Goal: Task Accomplishment & Management: Manage account settings

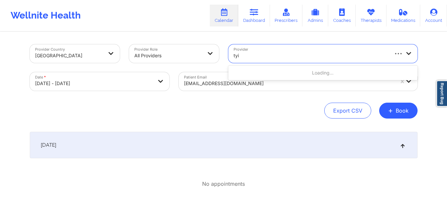
type input "tyis"
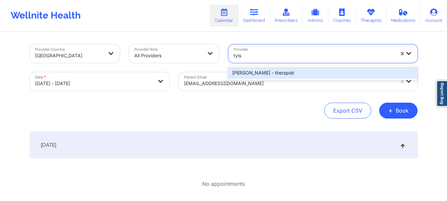
click at [248, 70] on div "Tyishia James - therapist" at bounding box center [322, 73] width 189 height 12
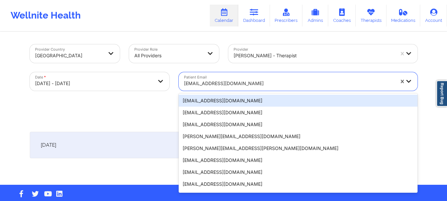
drag, startPoint x: 234, startPoint y: 81, endPoint x: 230, endPoint y: 81, distance: 4.6
click at [234, 81] on div at bounding box center [289, 83] width 210 height 8
click at [239, 83] on div at bounding box center [289, 83] width 210 height 8
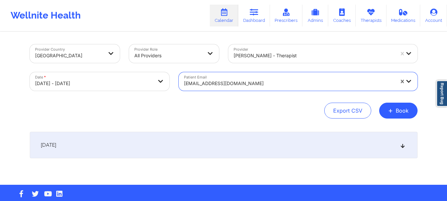
click at [239, 83] on div at bounding box center [289, 83] width 210 height 8
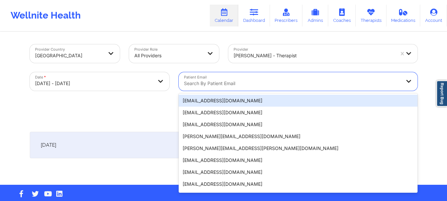
click at [266, 80] on div at bounding box center [292, 83] width 217 height 8
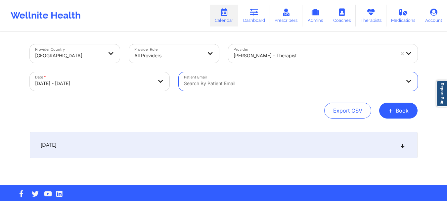
drag, startPoint x: 266, startPoint y: 80, endPoint x: 241, endPoint y: 80, distance: 24.5
click at [241, 80] on div at bounding box center [292, 83] width 217 height 8
drag, startPoint x: 241, startPoint y: 80, endPoint x: 222, endPoint y: 85, distance: 20.0
click at [222, 85] on div at bounding box center [292, 83] width 217 height 8
paste input "(347) 481-7774"
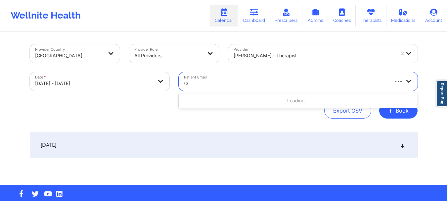
type input "("
paste input "jasonroberts718@gmail.com"
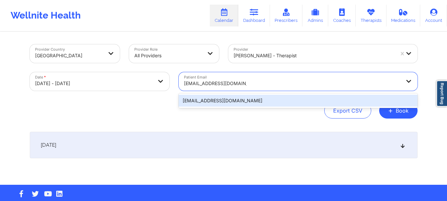
type input "jasonroberts718@gmail.com"
select select "2025-9"
select select "2025-10"
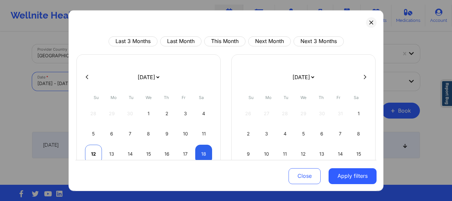
click at [94, 153] on div "12" at bounding box center [93, 153] width 17 height 19
select select "2025-9"
select select "2025-10"
click at [94, 153] on div "12" at bounding box center [93, 153] width 17 height 19
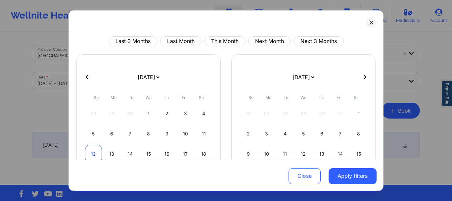
select select "2025-9"
select select "2025-10"
select select "2025-9"
select select "2025-10"
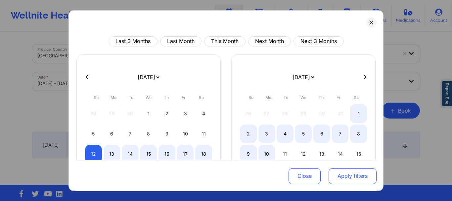
select select "2025-9"
select select "2025-10"
click at [343, 177] on button "Apply filters" at bounding box center [352, 176] width 48 height 16
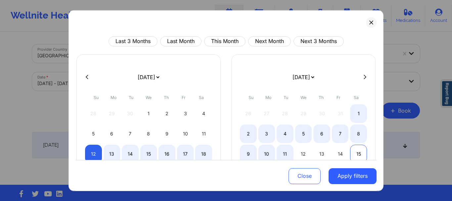
select select "2025-9"
select select "2025-10"
select select "2025-9"
select select "2025-10"
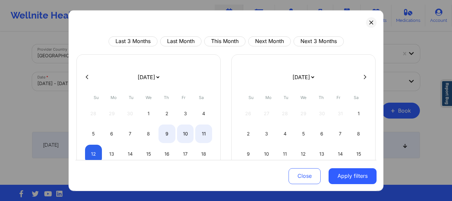
select select "2025-9"
select select "2025-10"
select select "2025-9"
select select "2025-10"
click at [93, 149] on div "12" at bounding box center [93, 153] width 17 height 19
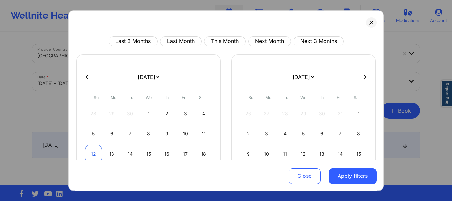
select select "2025-9"
select select "2025-10"
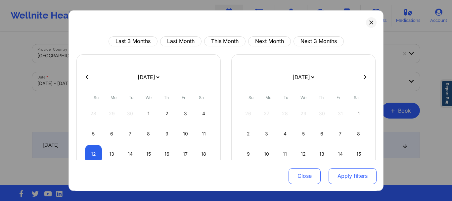
click at [336, 175] on button "Apply filters" at bounding box center [352, 176] width 48 height 16
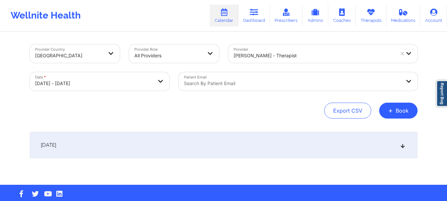
click at [303, 139] on div "October 12, 2025" at bounding box center [223, 145] width 387 height 26
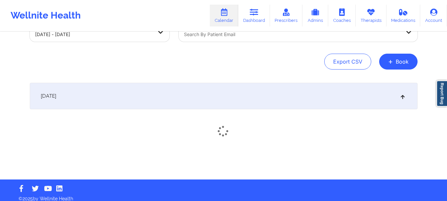
scroll to position [55, 0]
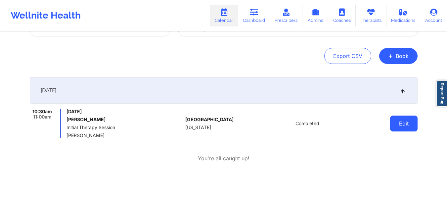
click at [406, 125] on button "Edit" at bounding box center [403, 123] width 27 height 16
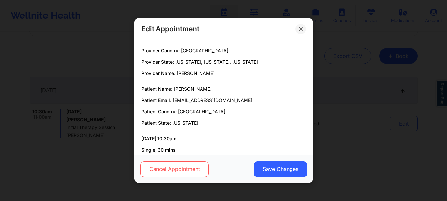
click at [200, 164] on button "Cancel Appointment" at bounding box center [174, 169] width 68 height 16
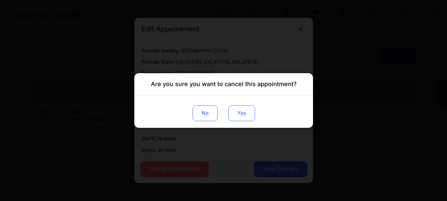
click at [236, 116] on button "Yes" at bounding box center [241, 113] width 27 height 16
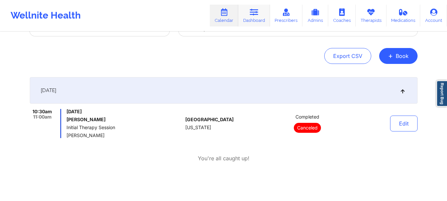
click at [251, 19] on link "Dashboard" at bounding box center [254, 16] width 32 height 22
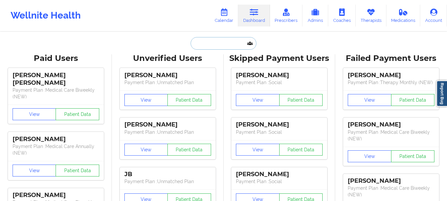
click at [214, 44] on input "text" at bounding box center [222, 43] width 65 height 13
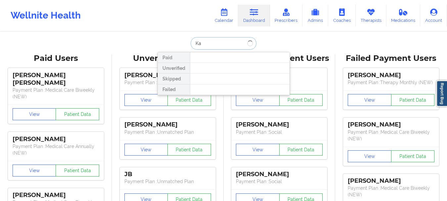
type input "K"
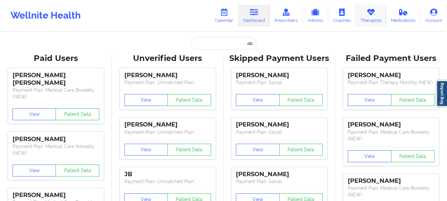
click at [358, 21] on link "Therapists" at bounding box center [370, 16] width 31 height 22
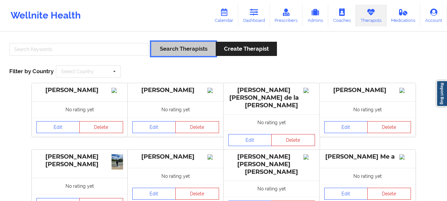
click at [169, 48] on button "Search Therapists" at bounding box center [183, 49] width 64 height 14
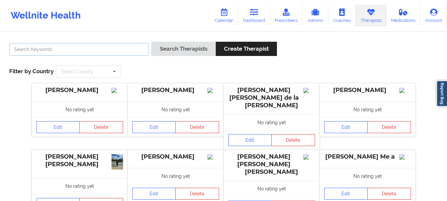
click at [134, 48] on input "text" at bounding box center [79, 49] width 140 height 13
click at [108, 67] on input "text" at bounding box center [89, 71] width 64 height 12
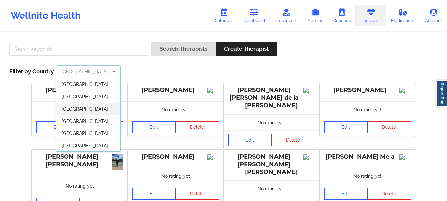
scroll to position [36, 0]
click at [101, 49] on input "text" at bounding box center [79, 49] width 140 height 13
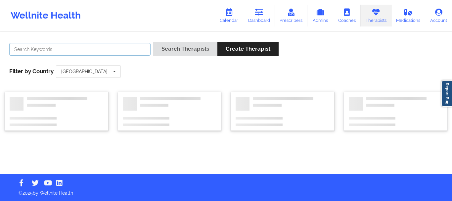
paste input "Alcira Osayi"
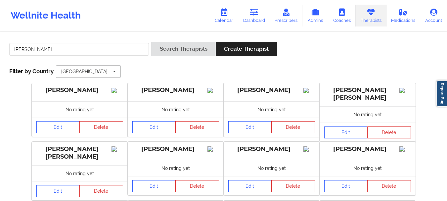
click at [88, 75] on input "text" at bounding box center [89, 71] width 64 height 12
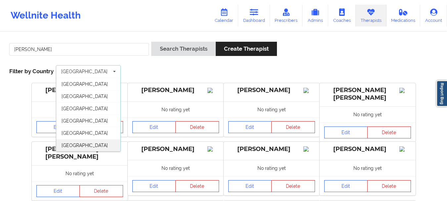
click at [104, 141] on div "[GEOGRAPHIC_DATA]" at bounding box center [88, 145] width 64 height 12
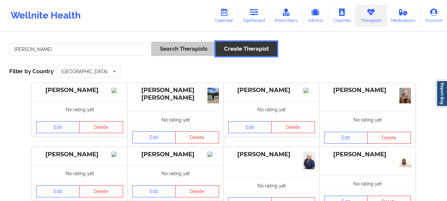
drag, startPoint x: 254, startPoint y: 49, endPoint x: 204, endPoint y: 49, distance: 50.3
click at [204, 49] on div "Search Therapists Create Therapist" at bounding box center [214, 51] width 126 height 19
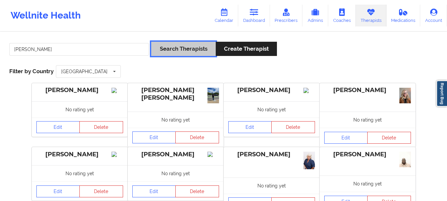
click at [204, 49] on button "Search Therapists" at bounding box center [183, 49] width 64 height 14
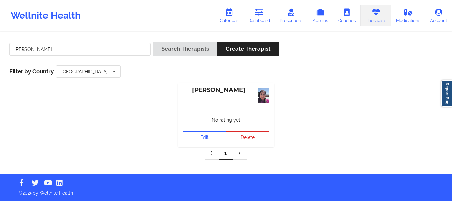
click at [207, 91] on div "Alcira Osayi" at bounding box center [225, 90] width 87 height 8
click at [117, 51] on input "Alcira Osayi" at bounding box center [79, 49] width 141 height 13
type input "A"
paste input "Keisha Tanner"
type input "Keisha Tanner"
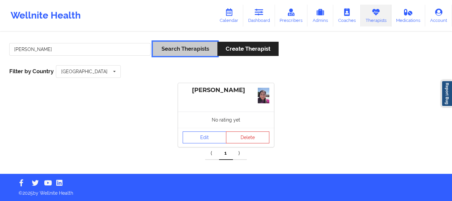
click at [158, 50] on button "Search Therapists" at bounding box center [185, 49] width 64 height 14
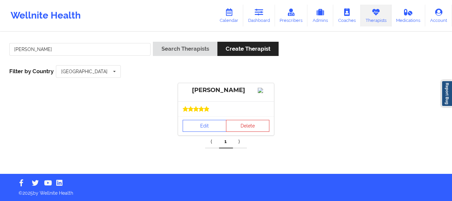
click at [213, 90] on div "Keisha Tanner" at bounding box center [225, 90] width 87 height 8
click at [210, 126] on link "Edit" at bounding box center [204, 126] width 44 height 12
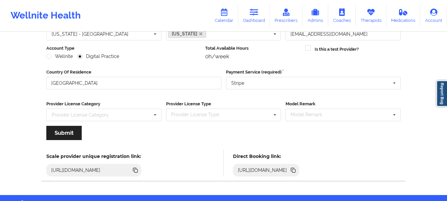
scroll to position [96, 0]
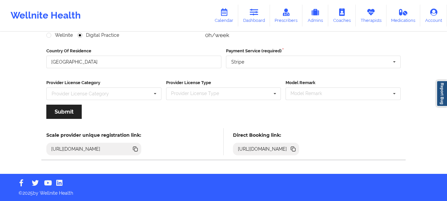
click at [294, 147] on icon at bounding box center [292, 147] width 3 height 3
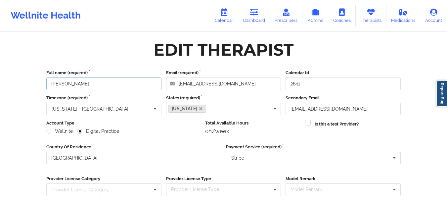
drag, startPoint x: 108, startPoint y: 85, endPoint x: 13, endPoint y: 84, distance: 94.6
click at [13, 84] on div "Wellnite Health Calendar Dashboard Prescribers Admins Coaches Therapists Medica…" at bounding box center [223, 134] width 447 height 269
click at [365, 17] on link "Therapists" at bounding box center [370, 16] width 31 height 22
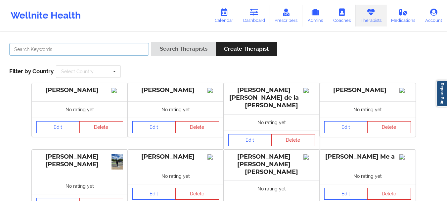
click at [83, 52] on input "text" at bounding box center [79, 49] width 140 height 13
paste input "Shaquila Wise"
type input "Shaquila Wise"
click at [98, 82] on div "Shaquila Wise Search Therapists Create Therapist Filter by Country Select Count…" at bounding box center [223, 59] width 437 height 45
click at [93, 74] on div "Select Country" at bounding box center [77, 71] width 32 height 5
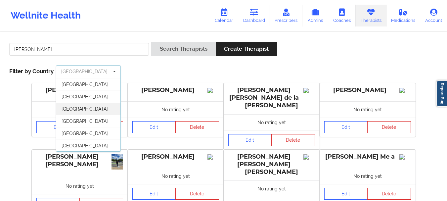
scroll to position [36, 0]
click at [82, 142] on div "[GEOGRAPHIC_DATA]" at bounding box center [88, 145] width 64 height 12
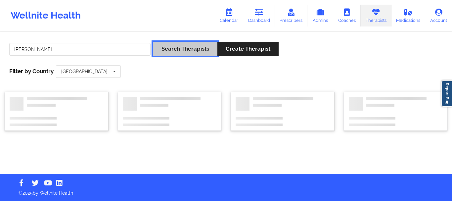
click at [197, 54] on button "Search Therapists" at bounding box center [185, 49] width 64 height 14
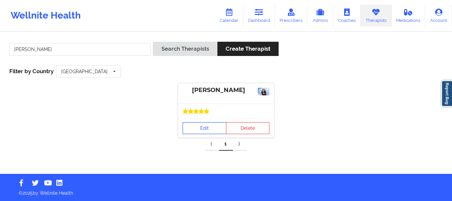
click at [209, 123] on link "Edit" at bounding box center [204, 128] width 44 height 12
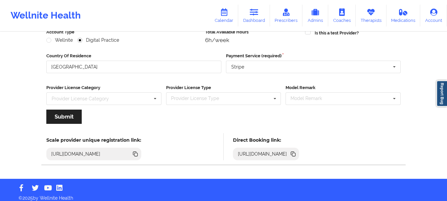
scroll to position [96, 0]
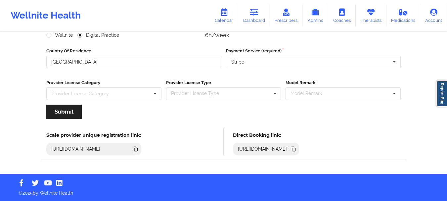
click at [295, 149] on icon at bounding box center [293, 149] width 3 height 3
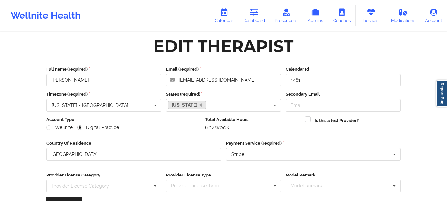
scroll to position [0, 0]
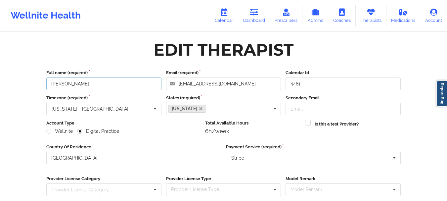
drag, startPoint x: 109, startPoint y: 85, endPoint x: 24, endPoint y: 76, distance: 85.4
click at [24, 76] on div "Wellnite Health Calendar Dashboard Prescribers Admins Coaches Therapists Medica…" at bounding box center [223, 134] width 447 height 269
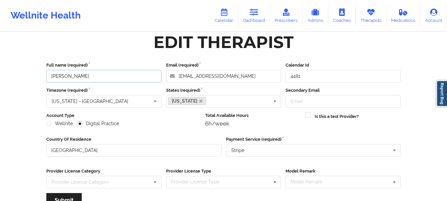
scroll to position [18, 0]
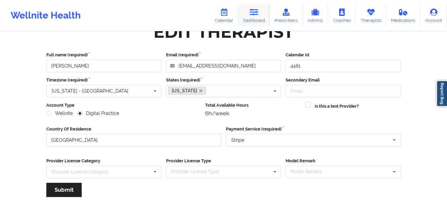
click at [245, 12] on link "Dashboard" at bounding box center [254, 16] width 32 height 22
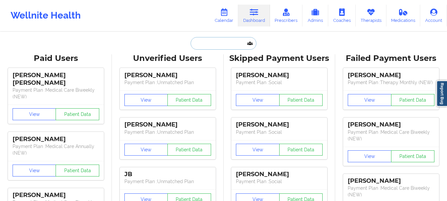
click at [211, 48] on input "text" at bounding box center [222, 43] width 65 height 13
paste input "jasonroberts718@gmail.com"
type input "jasonroberts718@gmail.com"
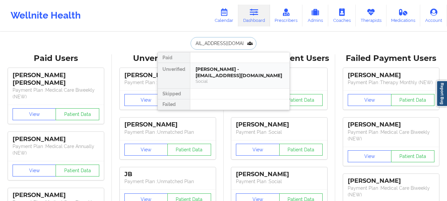
click at [220, 71] on div "Jason V Roberts - jasonroberts718@gmail.com" at bounding box center [239, 72] width 89 height 12
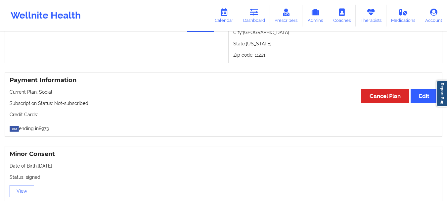
scroll to position [313, 0]
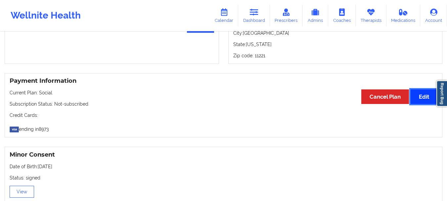
click at [423, 96] on button "Edit" at bounding box center [423, 96] width 27 height 14
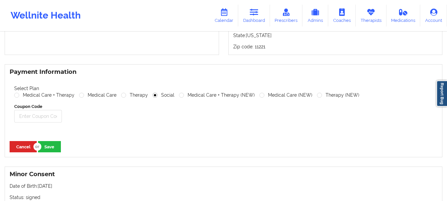
scroll to position [336, 0]
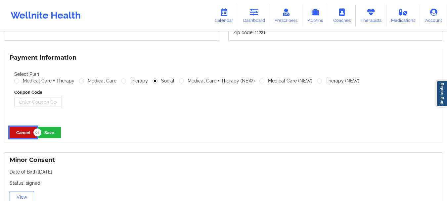
click at [23, 132] on button "Cancel" at bounding box center [23, 132] width 27 height 11
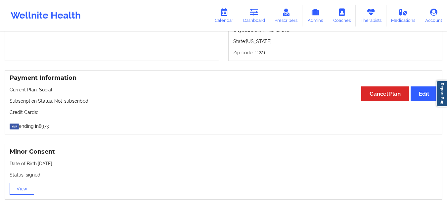
scroll to position [320, 0]
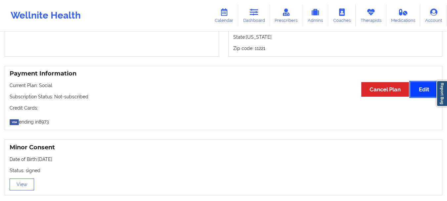
click at [417, 95] on button "Edit" at bounding box center [423, 89] width 27 height 14
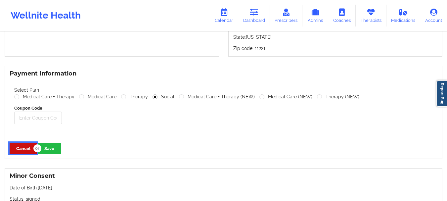
click at [21, 146] on button "Cancel" at bounding box center [23, 147] width 27 height 11
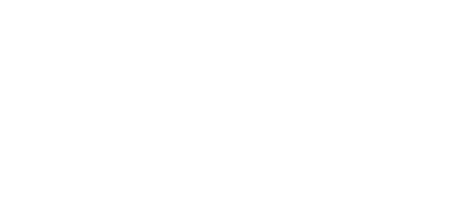
click at [122, 49] on body at bounding box center [226, 100] width 452 height 201
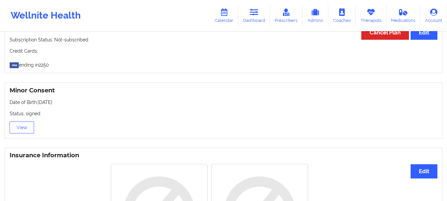
scroll to position [378, 0]
click at [46, 63] on p "ending in 2250" at bounding box center [223, 63] width 427 height 9
click at [251, 22] on link "Dashboard" at bounding box center [254, 16] width 32 height 22
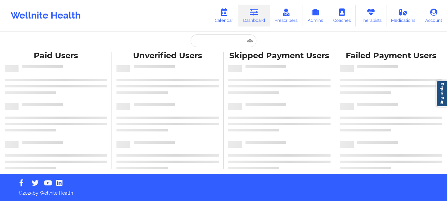
scroll to position [3, 0]
click at [230, 38] on input "text" at bounding box center [222, 40] width 65 height 13
paste input "fantacis615@gmail.com"
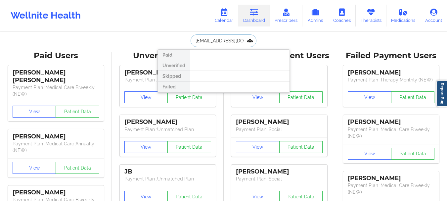
type input "fantacis615@gmail.com"
drag, startPoint x: 244, startPoint y: 41, endPoint x: 165, endPoint y: 34, distance: 79.3
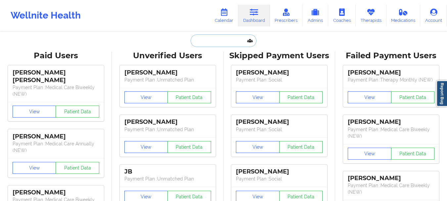
paste input "klkessler@bsu.edu"
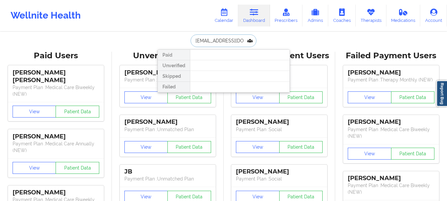
type input "klkessler@bsu.edu"
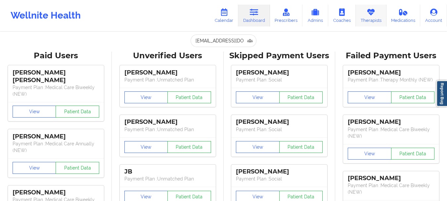
click at [375, 17] on link "Therapists" at bounding box center [370, 16] width 31 height 22
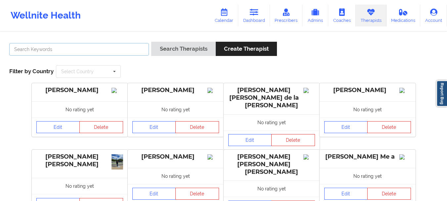
click at [118, 46] on input "text" at bounding box center [79, 49] width 140 height 13
type input "Felicia Putter"
click at [151, 42] on button "Search Therapists" at bounding box center [183, 49] width 64 height 14
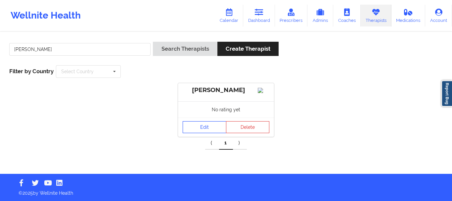
click at [204, 128] on link "Edit" at bounding box center [204, 127] width 44 height 12
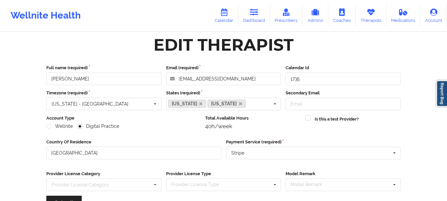
scroll to position [5, 0]
click at [363, 17] on link "Therapists" at bounding box center [370, 16] width 31 height 22
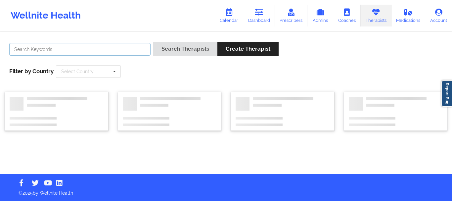
click at [113, 48] on input "text" at bounding box center [79, 49] width 141 height 13
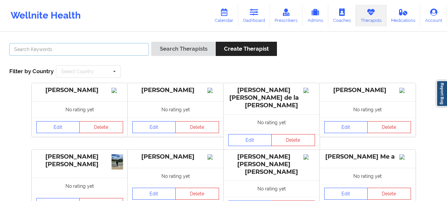
paste input "terrifurman1981@outlook.com"
type input "terrifurman1981@outlook.com"
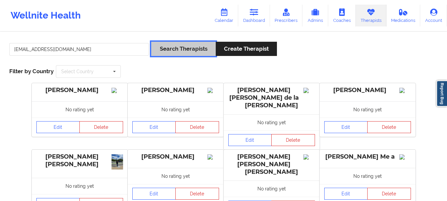
click at [210, 50] on button "Search Therapists" at bounding box center [183, 49] width 64 height 14
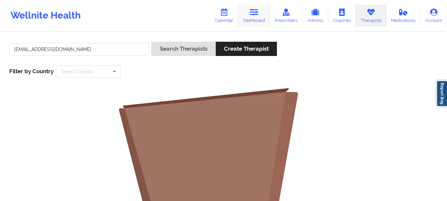
click at [250, 17] on link "Dashboard" at bounding box center [254, 16] width 32 height 22
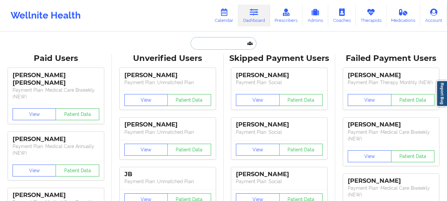
click at [208, 44] on input "text" at bounding box center [222, 43] width 65 height 13
paste input "terrifurman1981@outlook.com"
type input "terrifurman1981@outlook.com"
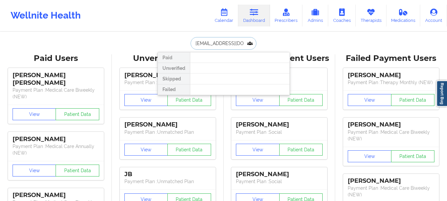
scroll to position [0, 12]
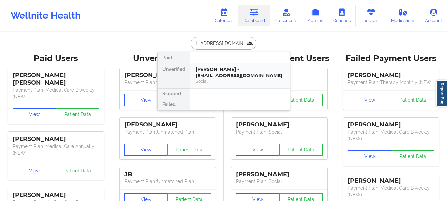
click at [211, 64] on div "Terri J Furman - terrifurman1981@outlook.com Social" at bounding box center [239, 75] width 99 height 25
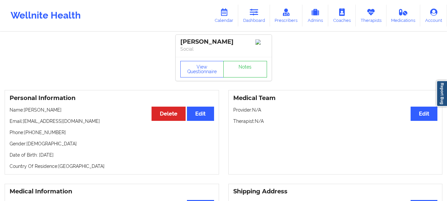
click at [53, 112] on p "Name: Terri J Furman" at bounding box center [112, 109] width 204 height 7
drag, startPoint x: 57, startPoint y: 112, endPoint x: 25, endPoint y: 111, distance: 31.8
click at [25, 111] on p "Name: Terri J Furman" at bounding box center [112, 109] width 204 height 7
drag, startPoint x: 25, startPoint y: 111, endPoint x: 57, endPoint y: 111, distance: 31.4
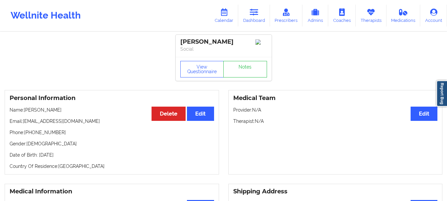
click at [57, 111] on p "Name: Terri J Furman" at bounding box center [112, 109] width 204 height 7
copy p "Terri J Furman"
click at [253, 20] on link "Dashboard" at bounding box center [254, 16] width 32 height 22
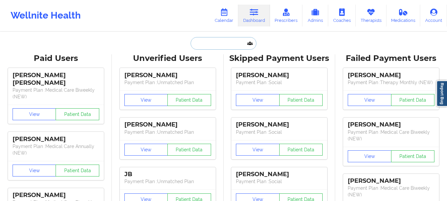
click at [220, 40] on input "text" at bounding box center [222, 43] width 65 height 13
paste input "[EMAIL_ADDRESS][DOMAIN_NAME]"
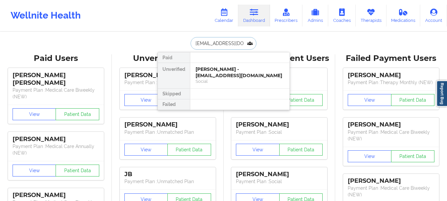
type input "[EMAIL_ADDRESS][DOMAIN_NAME]"
click at [215, 70] on div "Isha john - ishajohn217@gmail.com" at bounding box center [239, 72] width 89 height 12
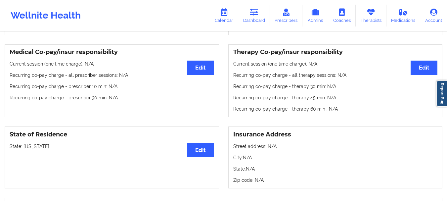
scroll to position [172, 0]
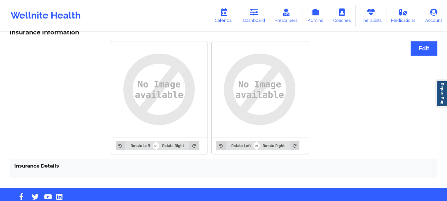
scroll to position [513, 0]
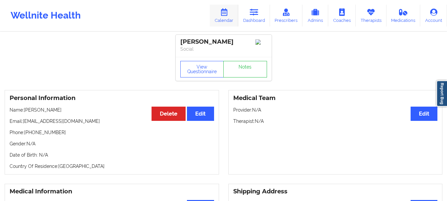
click at [230, 25] on link "Calendar" at bounding box center [224, 16] width 28 height 22
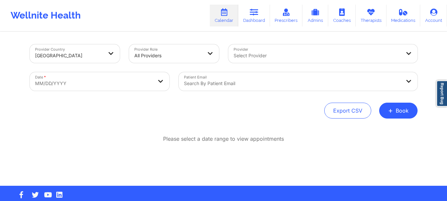
click at [249, 22] on link "Dashboard" at bounding box center [254, 16] width 32 height 22
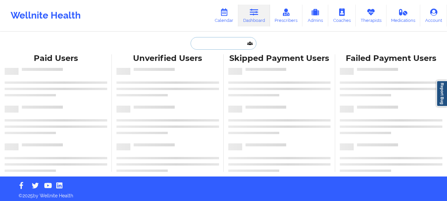
click at [210, 46] on input "text" at bounding box center [222, 43] width 65 height 13
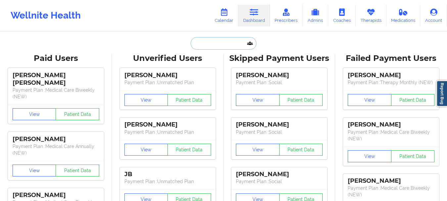
paste input "[PHONE_NUMBER]"
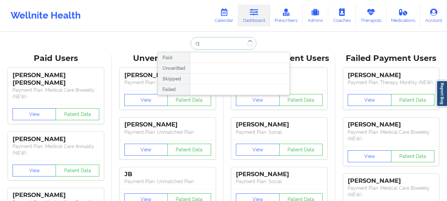
type input "("
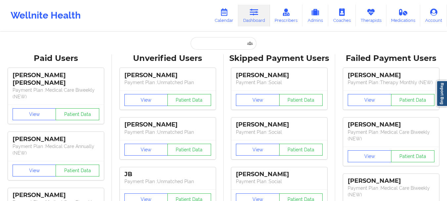
click at [200, 47] on input "text" at bounding box center [222, 43] width 65 height 13
paste input "[EMAIL_ADDRESS][DOMAIN_NAME]"
type input "[EMAIL_ADDRESS][DOMAIN_NAME]"
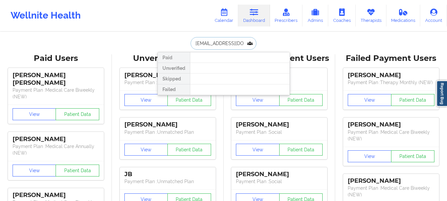
scroll to position [0, 9]
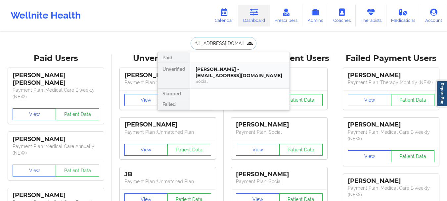
click at [208, 74] on div "[PERSON_NAME] - [EMAIL_ADDRESS][DOMAIN_NAME]" at bounding box center [239, 72] width 89 height 12
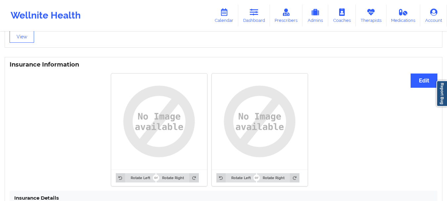
scroll to position [513, 0]
